Goal: Task Accomplishment & Management: Manage account settings

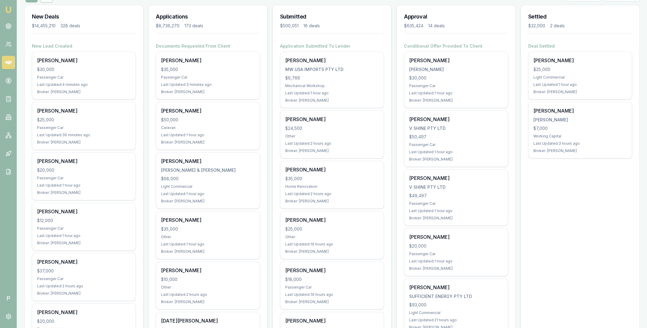
scroll to position [75, 0]
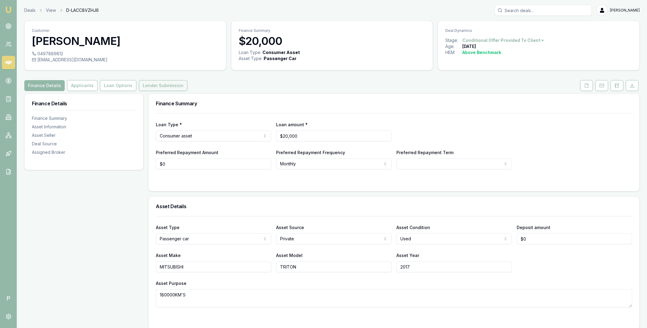
click at [164, 84] on button "Lender Submission" at bounding box center [163, 85] width 49 height 11
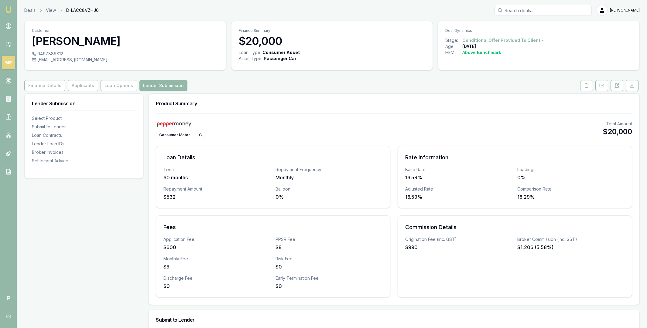
click at [5, 63] on icon at bounding box center [8, 63] width 6 height 4
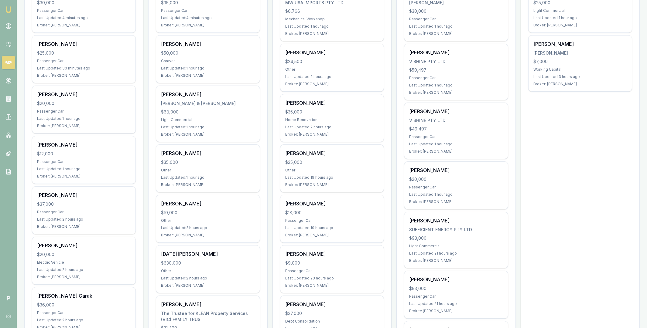
scroll to position [64, 0]
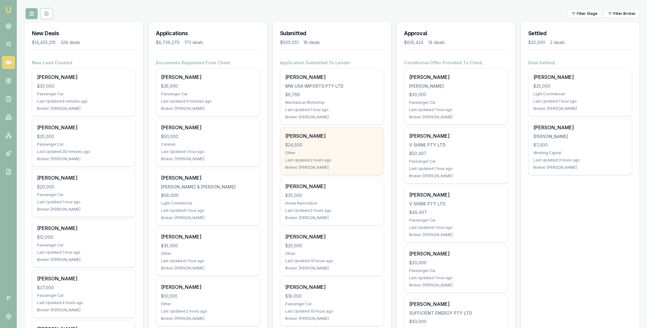
click at [325, 138] on div "Sergio Travaglini" at bounding box center [332, 135] width 94 height 7
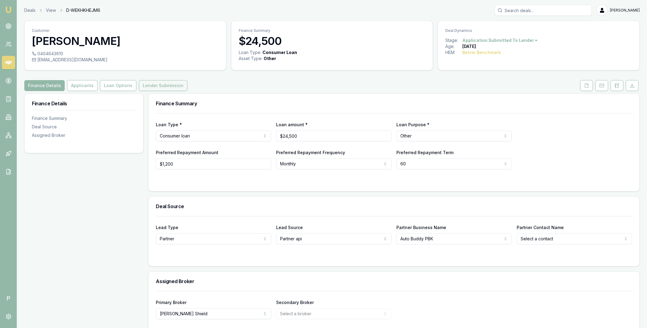
click at [170, 85] on button "Lender Submission" at bounding box center [163, 85] width 49 height 11
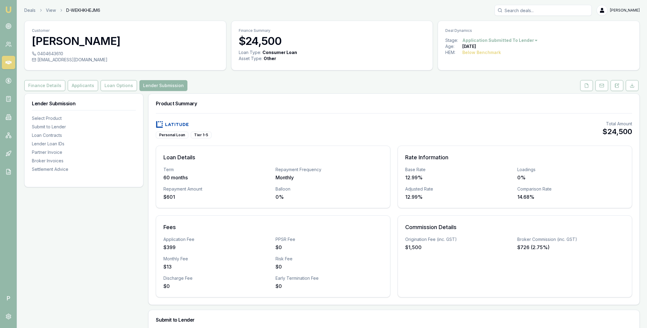
click at [7, 61] on icon at bounding box center [8, 63] width 6 height 4
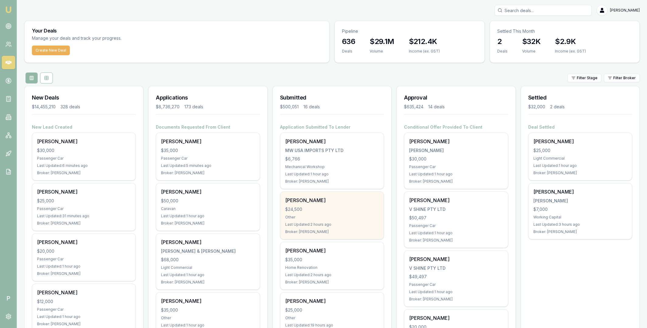
click at [339, 210] on div "$24,500" at bounding box center [332, 210] width 94 height 6
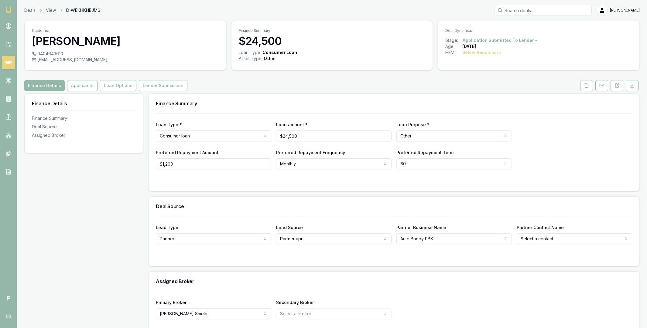
scroll to position [24, 0]
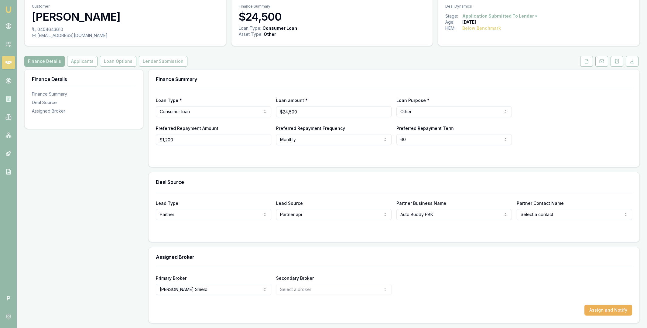
click at [8, 61] on icon at bounding box center [8, 63] width 6 height 4
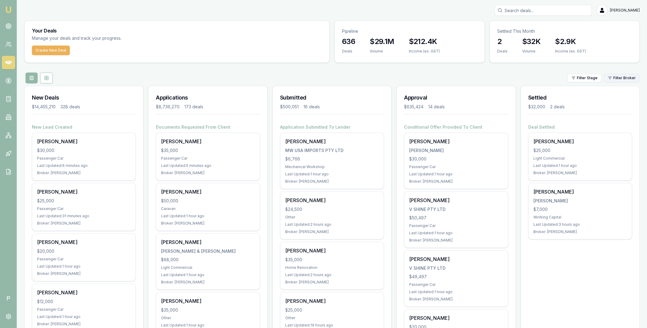
click at [615, 80] on html "Emu Broker P Matt Leeburn Toggle Menu Your Deals Manage your deals and track yo…" at bounding box center [323, 164] width 647 height 328
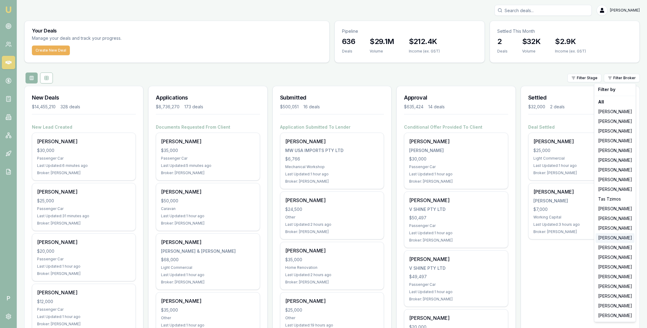
click at [612, 237] on div "[PERSON_NAME]" at bounding box center [615, 238] width 39 height 10
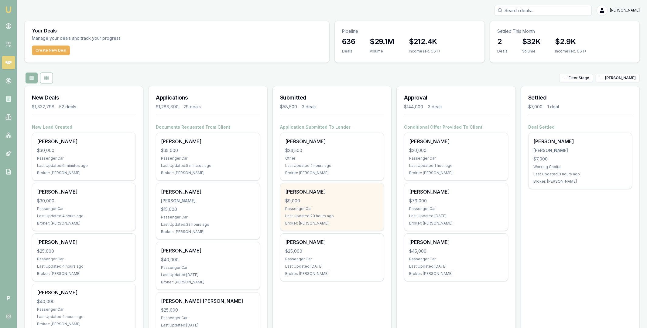
click at [350, 199] on div "$9,000" at bounding box center [332, 201] width 94 height 6
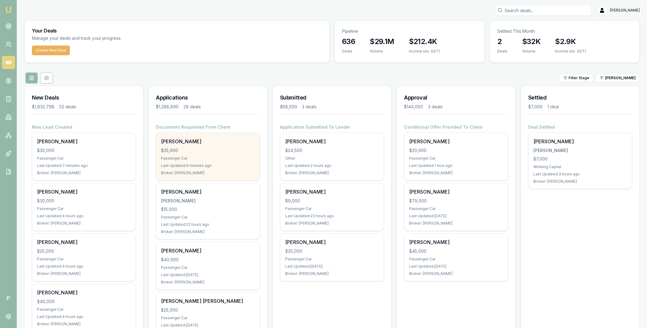
click at [221, 146] on div "ABRAHAM ANAAK $35,000 Passenger Car Last Updated: 6 minutes ago Broker: Erin Sh…" at bounding box center [207, 156] width 103 height 47
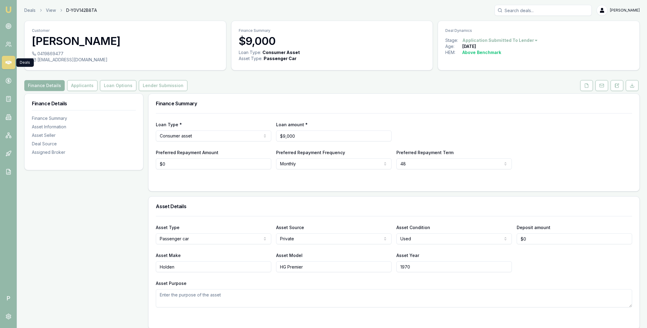
click at [8, 61] on icon at bounding box center [8, 63] width 6 height 4
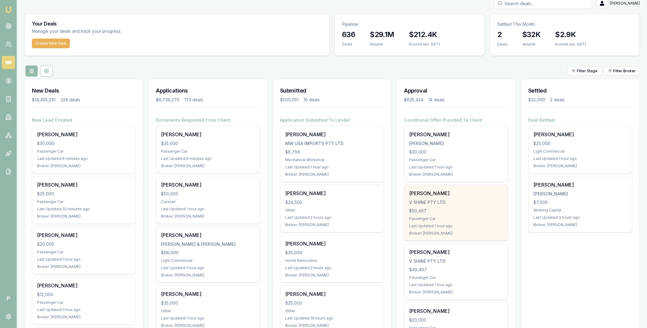
scroll to position [5, 0]
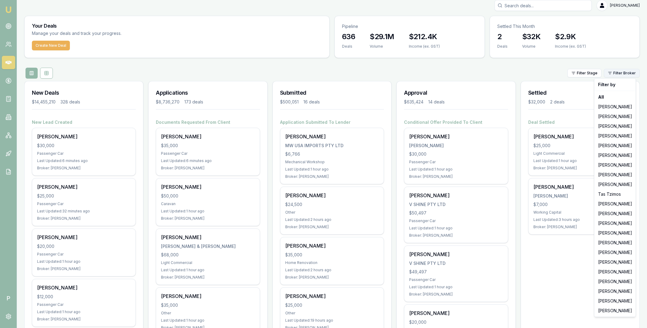
click at [619, 75] on html "Emu Broker P Matt Leeburn Toggle Menu Your Deals Manage your deals and track yo…" at bounding box center [323, 159] width 647 height 328
click at [611, 232] on div "Erin Shield" at bounding box center [615, 233] width 39 height 10
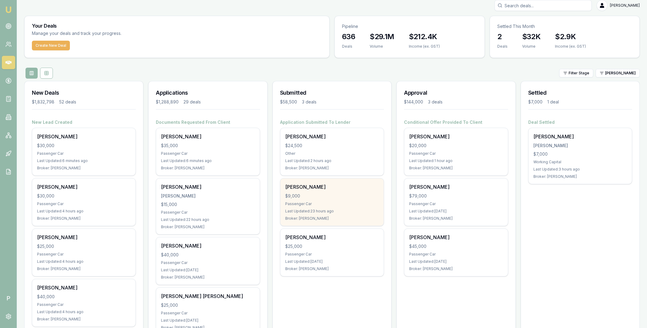
click at [352, 196] on div "$9,000" at bounding box center [332, 196] width 94 height 6
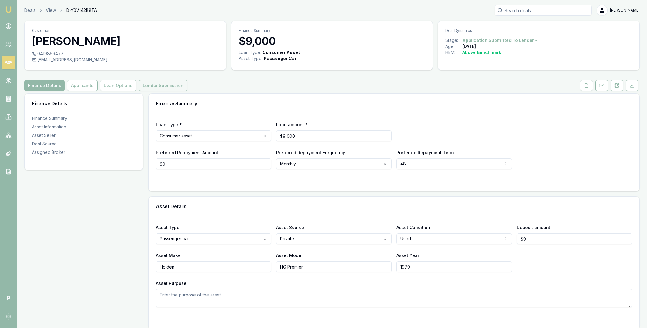
click at [159, 88] on button "Lender Submission" at bounding box center [163, 85] width 49 height 11
click at [167, 86] on button "Lender Submission" at bounding box center [163, 85] width 49 height 11
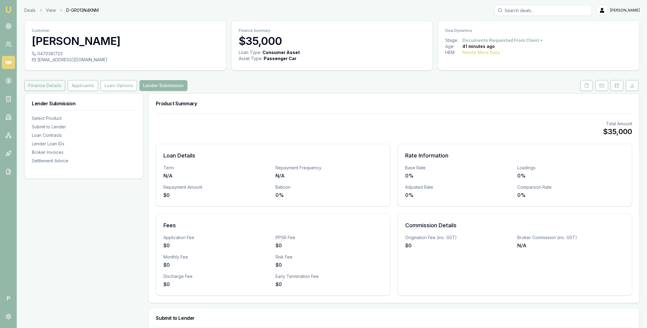
click at [46, 85] on button "Finance Details" at bounding box center [44, 85] width 41 height 11
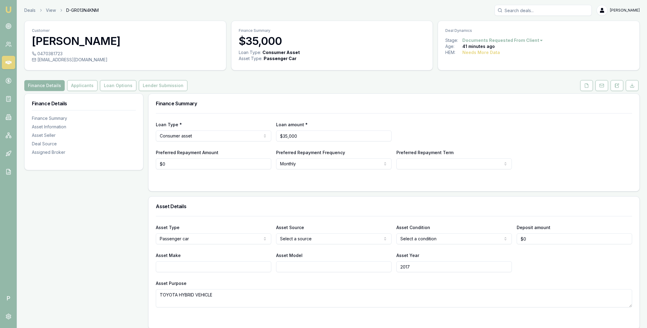
click at [10, 63] on icon at bounding box center [8, 63] width 6 height 4
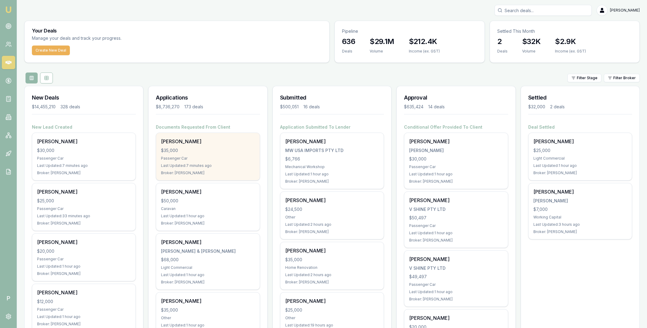
click at [228, 145] on div "ABRAHAM ANAAK $35,000 Passenger Car Last Updated: 7 minutes ago Broker: Erin Sh…" at bounding box center [207, 156] width 103 height 47
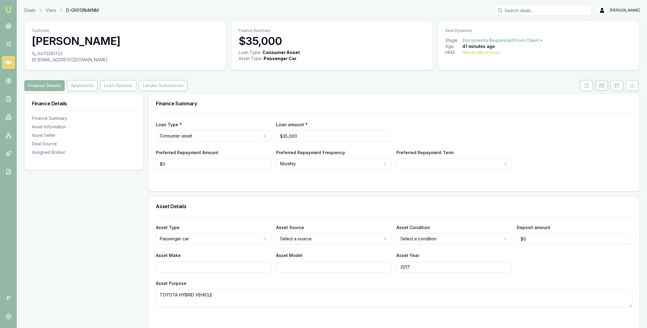
click at [601, 87] on icon at bounding box center [601, 85] width 5 height 5
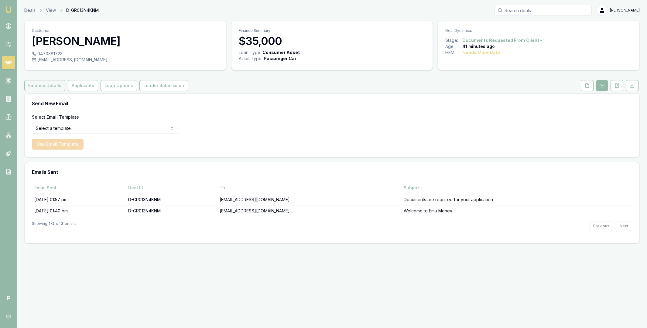
click at [37, 86] on button "Finance Details" at bounding box center [44, 85] width 41 height 11
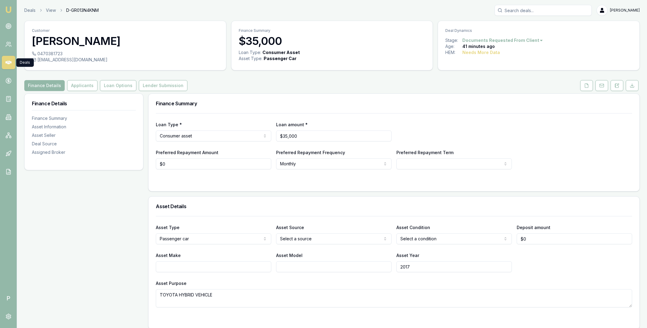
click at [9, 63] on icon at bounding box center [8, 63] width 6 height 4
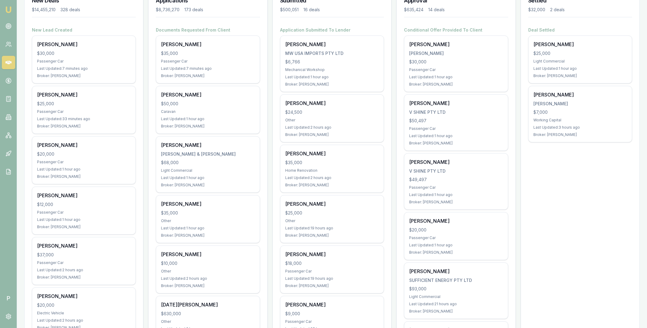
scroll to position [26, 0]
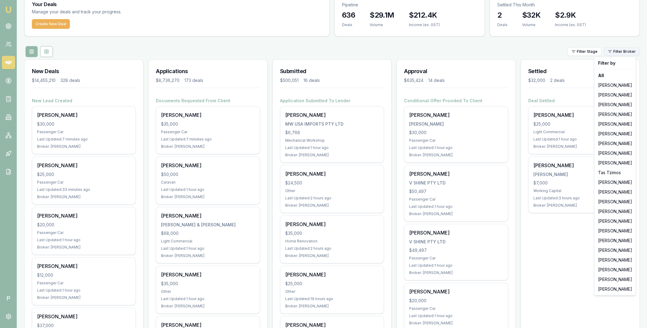
click at [626, 49] on html "Emu Broker P Matt Leeburn Toggle Menu Your Deals Manage your deals and track yo…" at bounding box center [323, 138] width 647 height 328
click at [614, 213] on div "Erin Shield" at bounding box center [615, 212] width 39 height 10
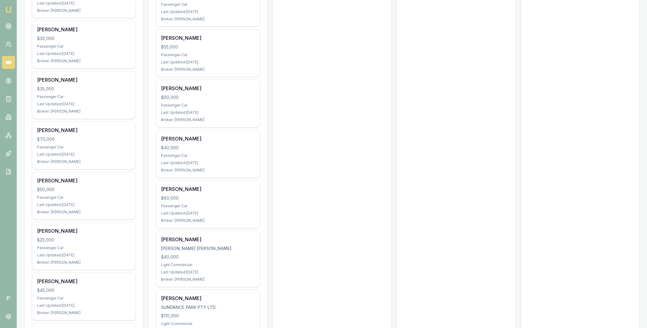
scroll to position [774, 0]
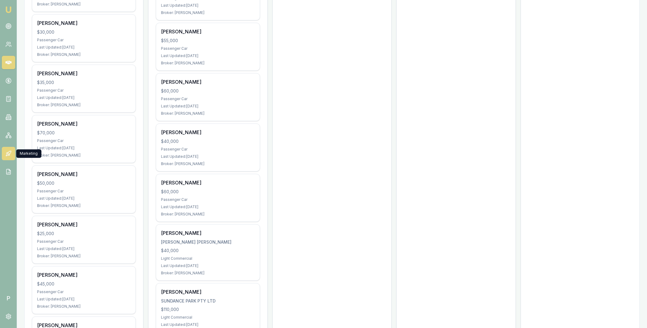
click at [9, 156] on icon at bounding box center [8, 154] width 6 height 6
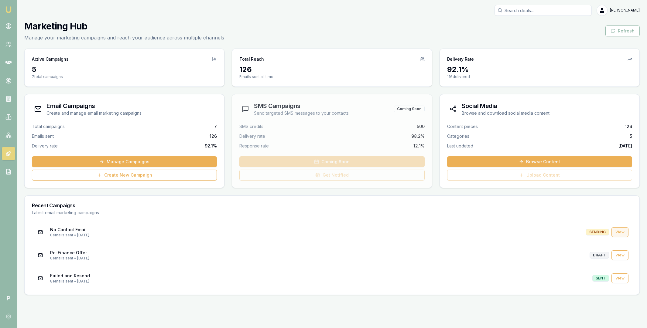
click at [619, 234] on link "View" at bounding box center [619, 232] width 17 height 10
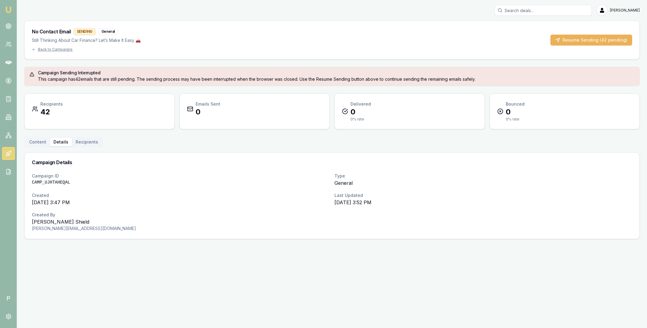
click at [60, 143] on button "Details" at bounding box center [61, 142] width 22 height 9
click at [74, 141] on button "Recipients" at bounding box center [87, 142] width 30 height 9
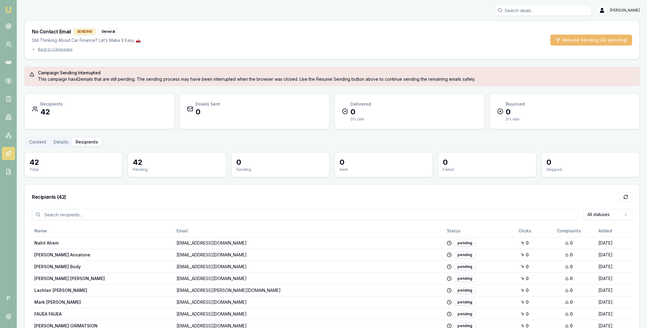
click at [587, 43] on button "Resume Sending (42 pending)" at bounding box center [591, 40] width 82 height 11
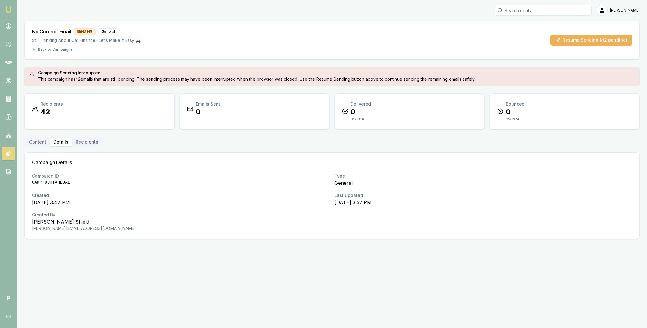
click at [60, 143] on button "Details" at bounding box center [61, 142] width 22 height 9
click at [586, 39] on button "Resume Sending (42 pending)" at bounding box center [591, 40] width 82 height 11
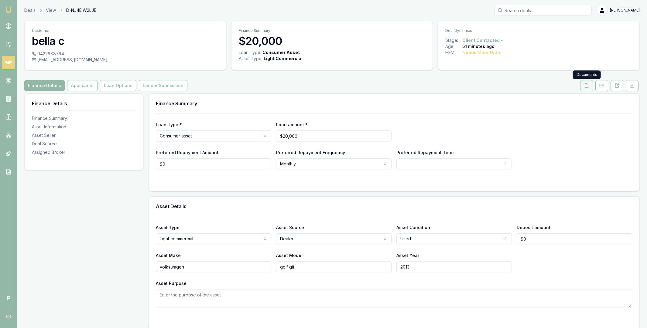
click at [589, 86] on button at bounding box center [586, 85] width 13 height 11
